Goal: Task Accomplishment & Management: Use online tool/utility

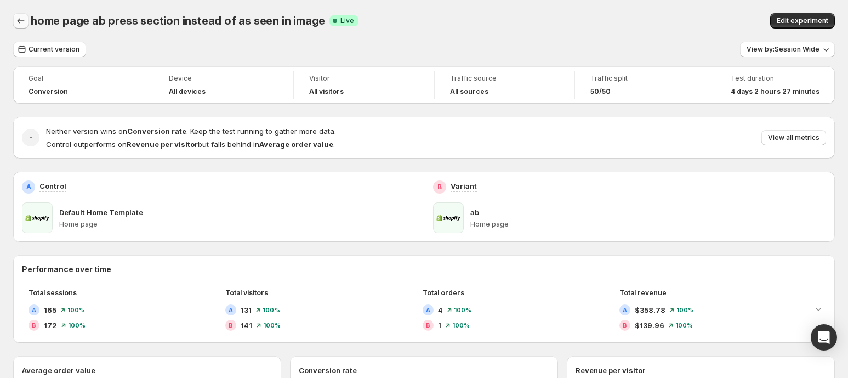
click at [14, 22] on button "Back" at bounding box center [20, 20] width 15 height 15
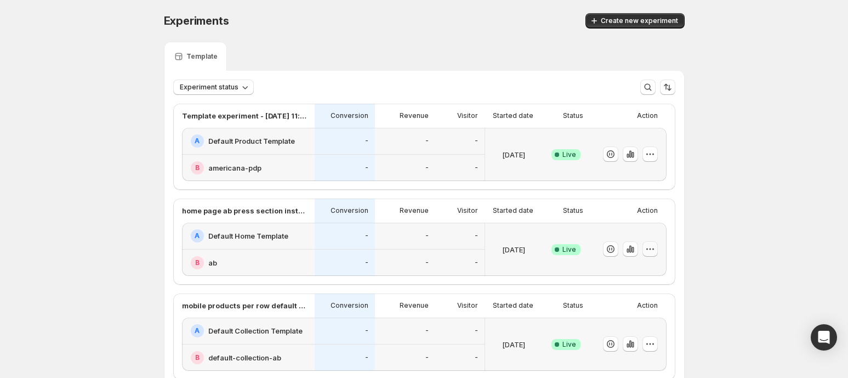
click at [655, 248] on icon "button" at bounding box center [650, 248] width 11 height 11
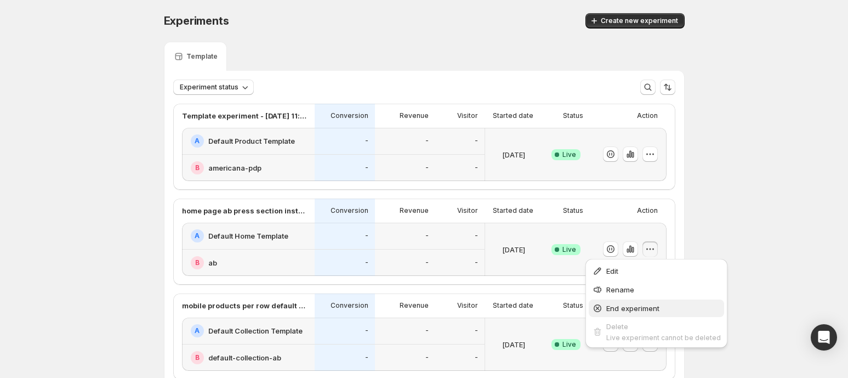
click at [644, 304] on span "End experiment" at bounding box center [632, 308] width 53 height 9
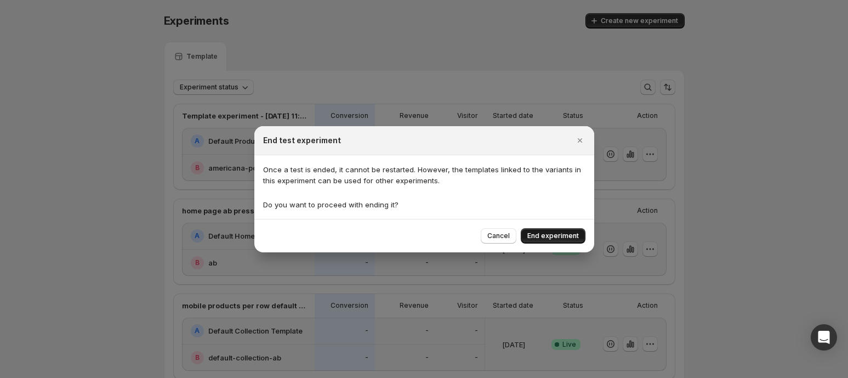
click at [539, 237] on span "End experiment" at bounding box center [553, 235] width 52 height 9
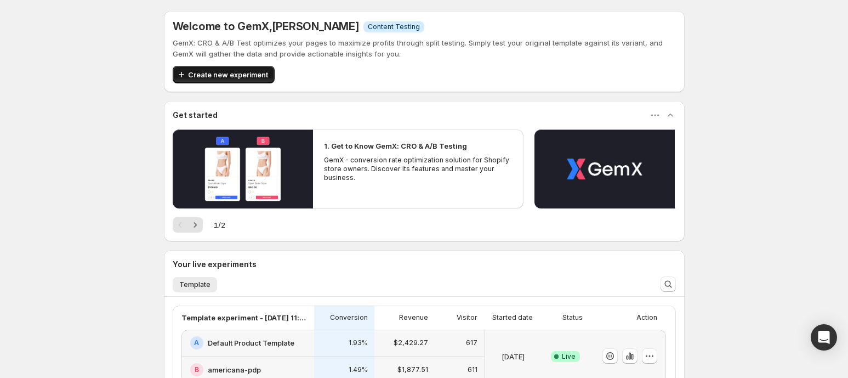
click at [201, 73] on span "Create new experiment" at bounding box center [228, 74] width 80 height 11
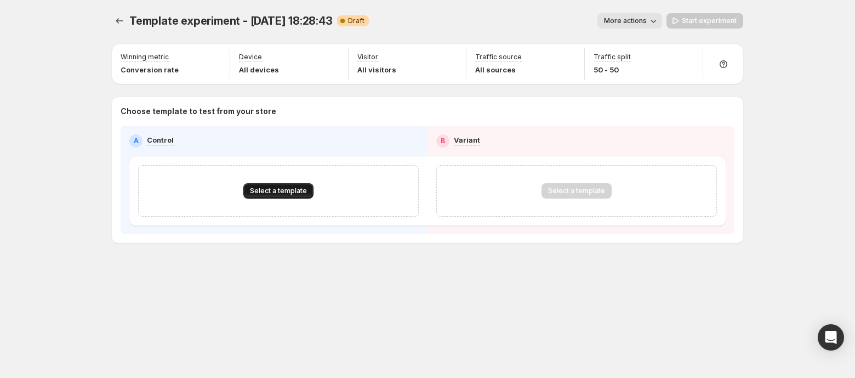
click at [268, 184] on button "Select a template" at bounding box center [278, 190] width 70 height 15
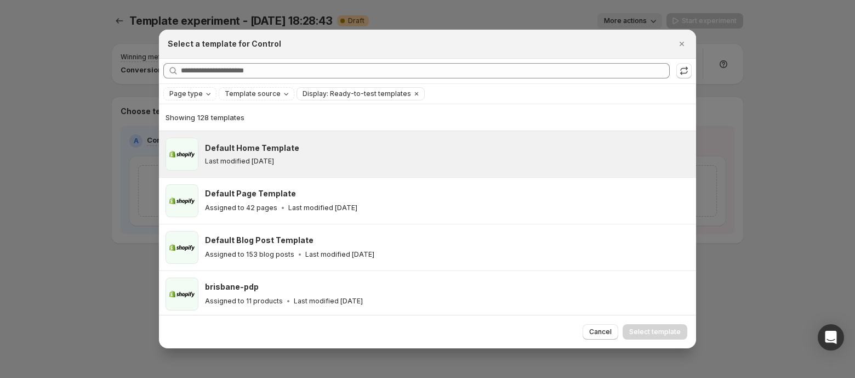
click at [262, 158] on p "Last modified [DATE]" at bounding box center [239, 161] width 69 height 9
click at [653, 334] on span "Select template" at bounding box center [655, 331] width 52 height 9
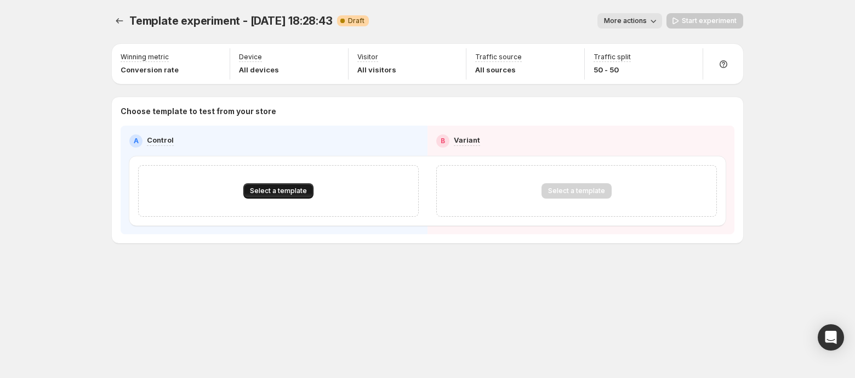
click at [271, 194] on span "Select a template" at bounding box center [278, 190] width 57 height 9
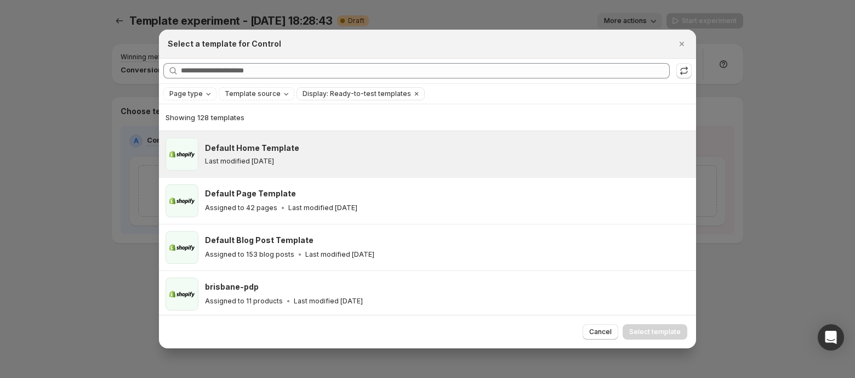
click at [265, 154] on div "Default Home Template Last modified [DATE]" at bounding box center [445, 154] width 481 height 23
click at [650, 331] on span "Select template" at bounding box center [655, 331] width 52 height 9
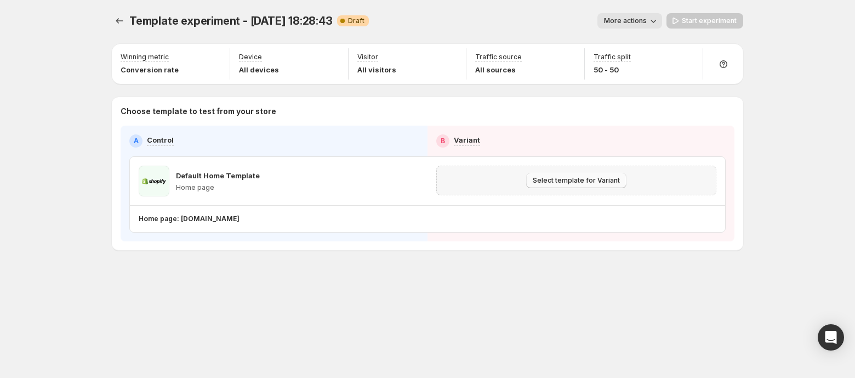
click at [584, 180] on span "Select template for Variant" at bounding box center [576, 180] width 87 height 9
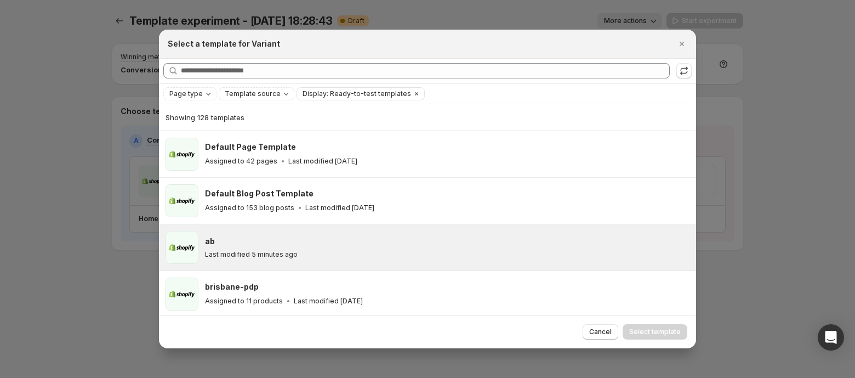
click at [315, 247] on div "ab Last modified 5 minutes ago" at bounding box center [445, 247] width 481 height 23
click at [650, 327] on button "Select template" at bounding box center [655, 331] width 65 height 15
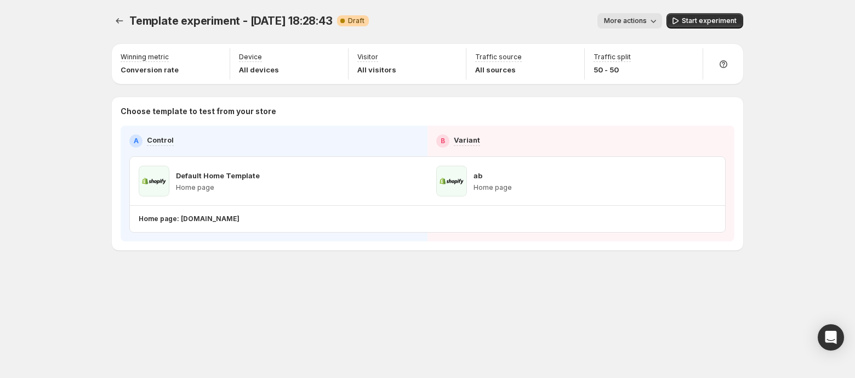
click at [299, 27] on div "Template experiment - [DATE] 18:28:43 Warning Complete Draft" at bounding box center [249, 20] width 240 height 15
click at [296, 21] on span "Template experiment - [DATE] 18:28:43" at bounding box center [230, 20] width 203 height 13
click at [633, 17] on span "More actions" at bounding box center [625, 20] width 43 height 9
click at [627, 65] on span "Rename" at bounding box center [636, 62] width 28 height 9
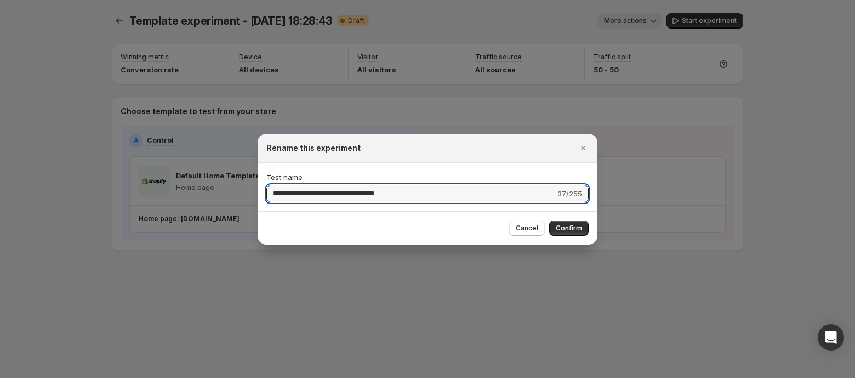
drag, startPoint x: 418, startPoint y: 188, endPoint x: 35, endPoint y: 128, distance: 388.5
click at [35, 377] on div "**********" at bounding box center [427, 378] width 855 height 0
type input "**********"
click at [576, 230] on span "Confirm" at bounding box center [569, 228] width 26 height 9
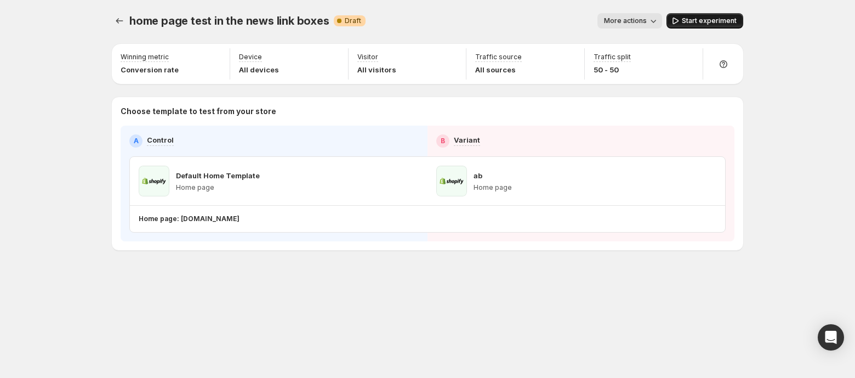
click at [709, 21] on span "Start experiment" at bounding box center [709, 20] width 55 height 9
